Goal: Understand process/instructions

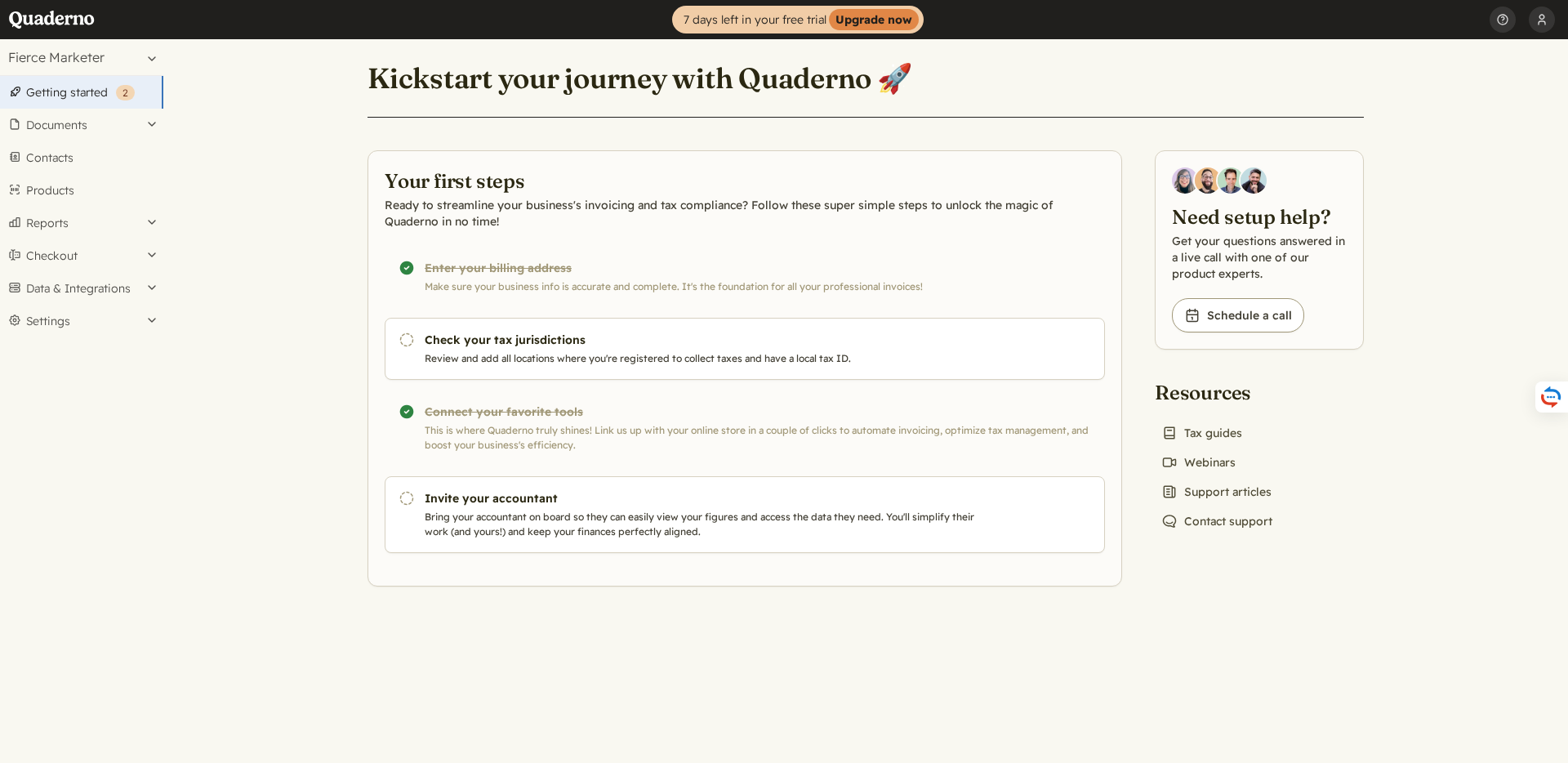
click at [255, 146] on main "Kickstart your journey with Quaderno 🚀 Your first steps Ready to streamline you…" at bounding box center [864, 400] width 1404 height 723
click at [72, 98] on link "Getting started ( 2 )" at bounding box center [81, 92] width 163 height 32
click at [282, 178] on main "Kickstart your journey with Quaderno 🚀 Your first steps Ready to streamline you…" at bounding box center [864, 400] width 1404 height 723
click at [50, 147] on link "Contacts" at bounding box center [81, 157] width 163 height 32
click at [336, 64] on main "Kickstart your journey with Quaderno 🚀 Your first steps Ready to streamline you…" at bounding box center [864, 400] width 1404 height 723
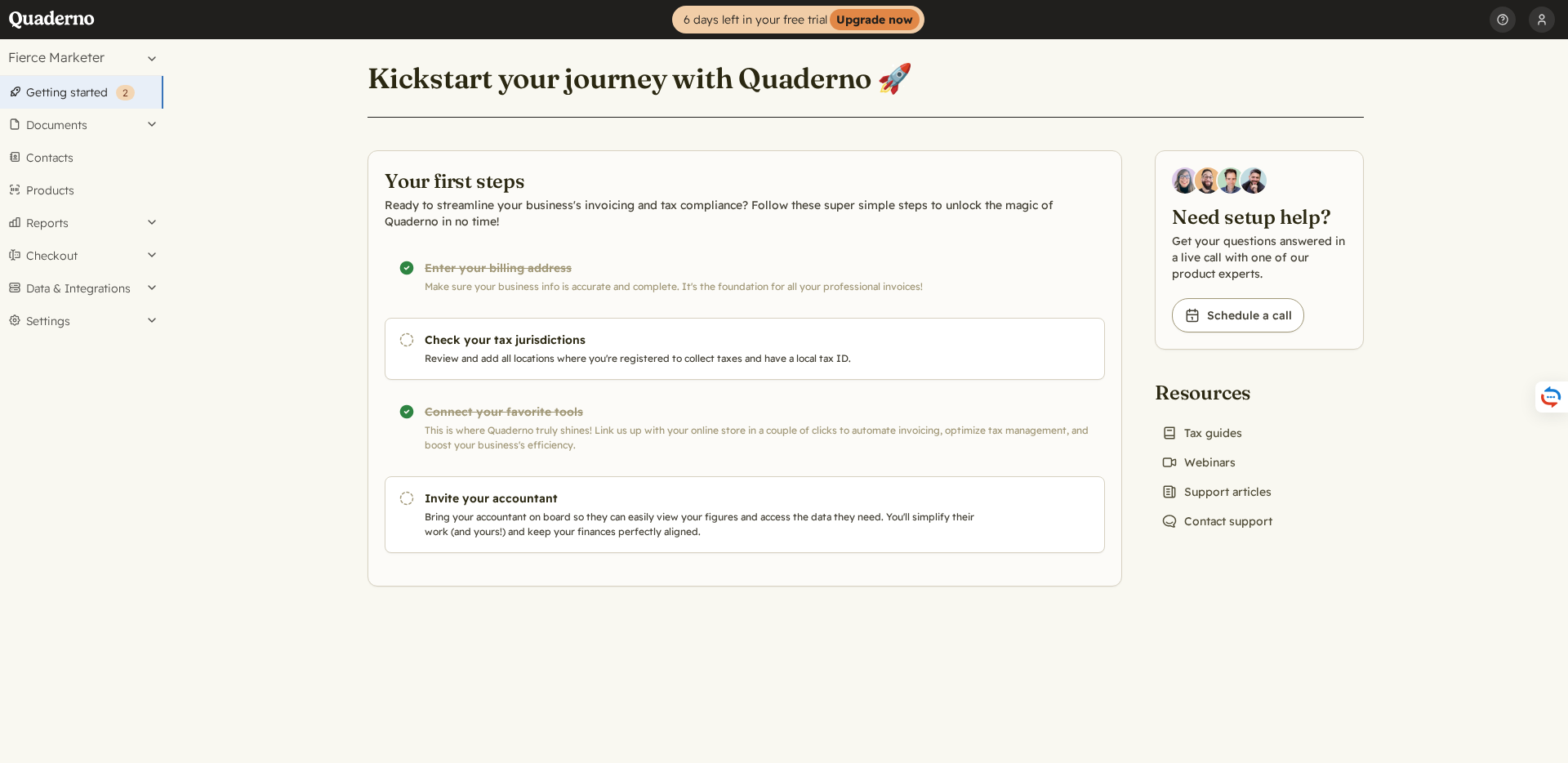
click at [312, 233] on main "Kickstart your journey with Quaderno 🚀 Your first steps Ready to streamline you…" at bounding box center [864, 400] width 1404 height 723
click at [1410, 252] on main "Kickstart your journey with Quaderno 🚀 Your first steps Ready to streamline you…" at bounding box center [864, 400] width 1404 height 723
click at [1072, 61] on header "Kickstart your journey with Quaderno 🚀" at bounding box center [865, 88] width 996 height 59
click at [290, 153] on main "Kickstart your journey with Quaderno 🚀 Your first steps Ready to streamline you…" at bounding box center [864, 400] width 1404 height 723
click at [1481, 96] on main "Kickstart your journey with Quaderno 🚀 Your first steps Ready to streamline you…" at bounding box center [864, 400] width 1404 height 723
